Goal: Register for event/course

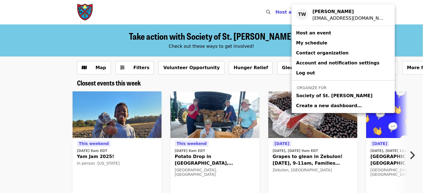
click at [305, 96] on span "Society of St. [PERSON_NAME]" at bounding box center [334, 96] width 76 height 7
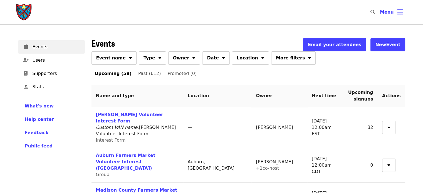
click at [106, 61] on span "Event name" at bounding box center [111, 58] width 30 height 7
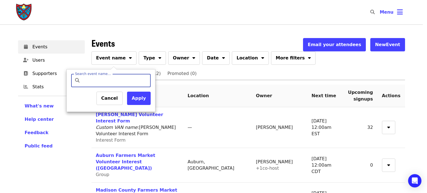
click at [106, 74] on input "Search event name…" at bounding box center [116, 80] width 66 height 13
type input "*******"
click at [135, 100] on button "Apply" at bounding box center [139, 98] width 24 height 13
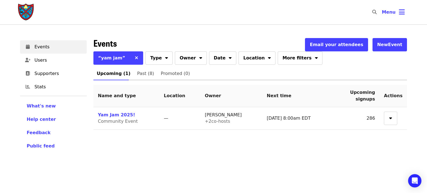
click at [115, 115] on link "Yam Jam 2025!" at bounding box center [116, 114] width 37 height 5
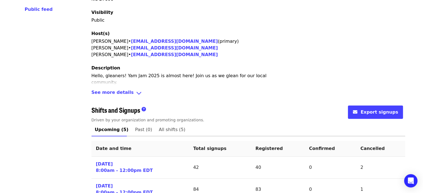
scroll to position [232, 0]
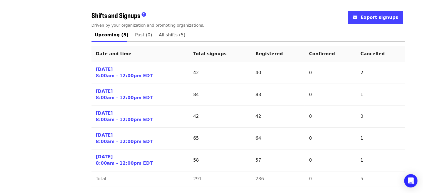
click at [107, 70] on link "[DATE] 8:00am - 12:00pm EDT" at bounding box center [124, 72] width 57 height 13
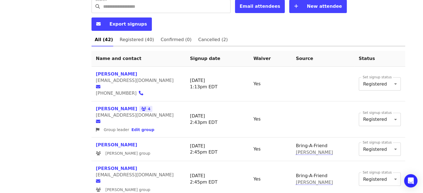
scroll to position [200, 0]
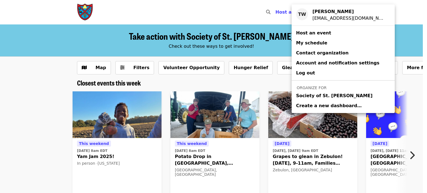
click at [303, 95] on span "Society of St. [PERSON_NAME]" at bounding box center [334, 96] width 76 height 7
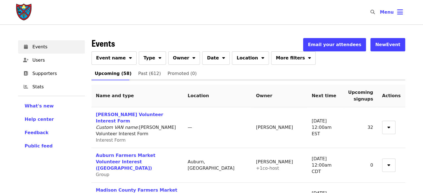
click at [116, 59] on span "Event name" at bounding box center [111, 58] width 30 height 7
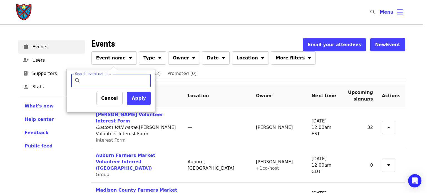
click at [116, 78] on input "Search event name…" at bounding box center [116, 80] width 66 height 13
type input "*******"
click at [136, 100] on button "Apply" at bounding box center [139, 98] width 24 height 13
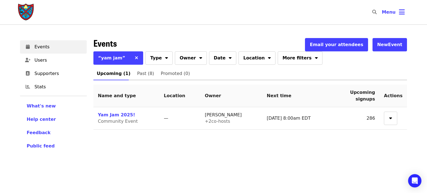
click at [115, 115] on link "Yam Jam 2025!" at bounding box center [116, 114] width 37 height 5
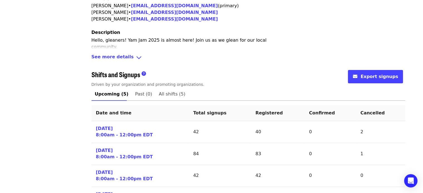
scroll to position [232, 0]
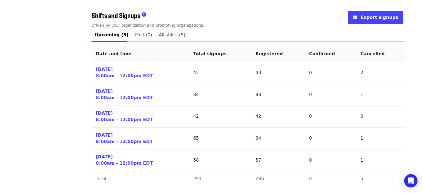
click at [108, 73] on link "[DATE] 8:00am - 12:00pm EDT" at bounding box center [124, 72] width 57 height 13
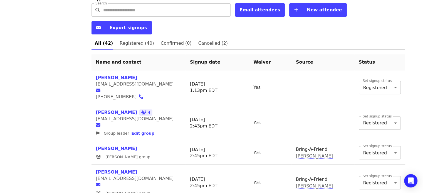
scroll to position [192, 0]
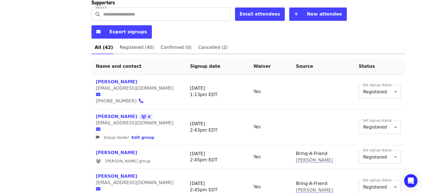
click at [133, 12] on input "Search" at bounding box center [166, 14] width 127 height 13
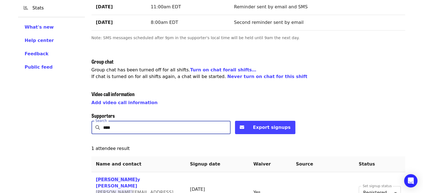
scroll to position [107, 0]
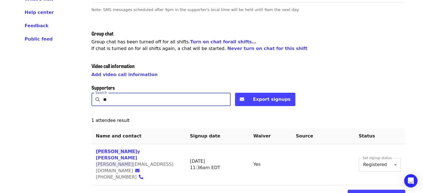
type input "*"
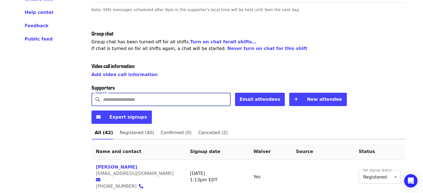
scroll to position [192, 0]
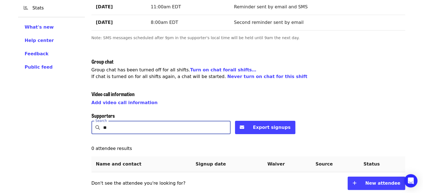
type input "*"
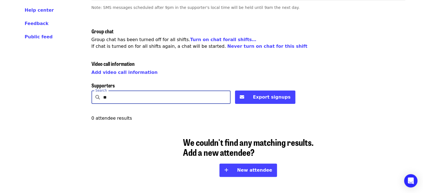
type input "*"
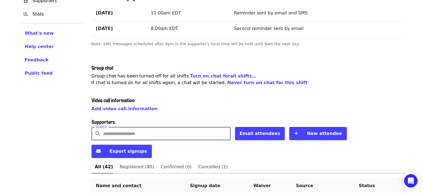
scroll to position [0, 0]
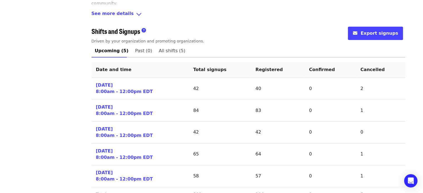
scroll to position [224, 0]
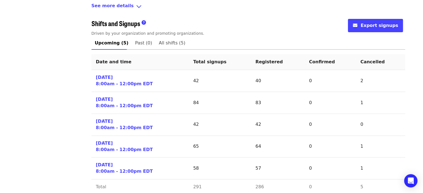
click at [255, 81] on td "40" at bounding box center [278, 81] width 54 height 22
click at [109, 83] on link "[DATE] 8:00am - 12:00pm EDT" at bounding box center [124, 81] width 57 height 13
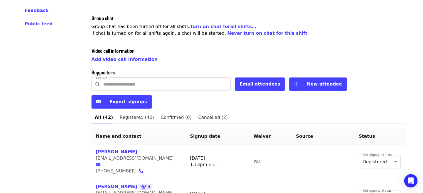
scroll to position [128, 0]
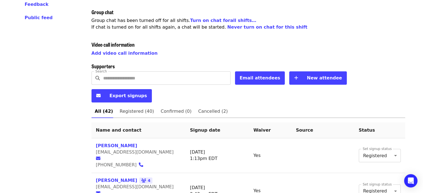
click at [118, 79] on input "Search" at bounding box center [166, 77] width 127 height 13
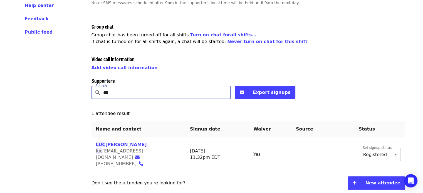
scroll to position [107, 0]
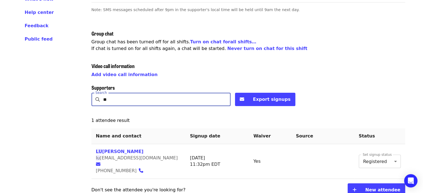
type input "*"
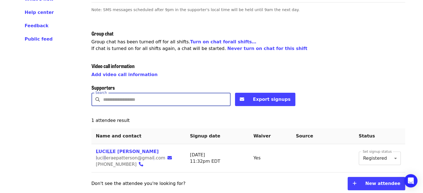
scroll to position [128, 0]
